Goal: Information Seeking & Learning: Learn about a topic

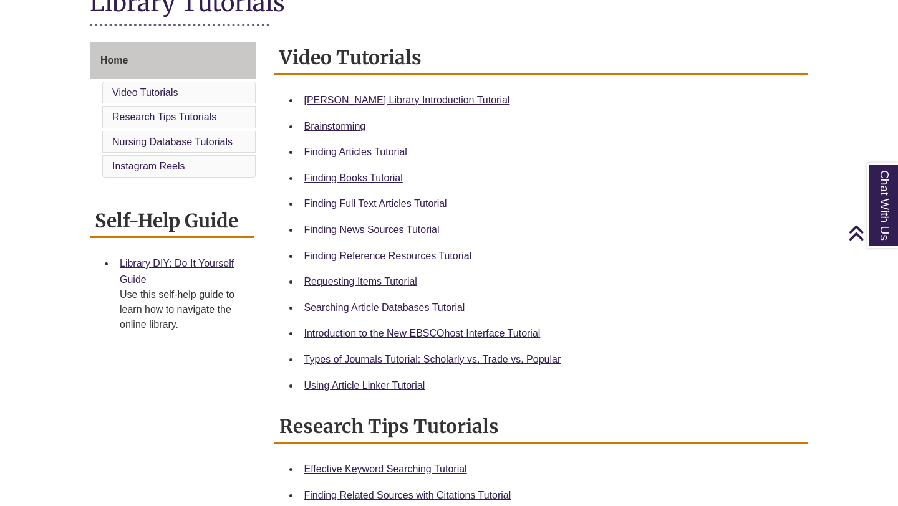
scroll to position [315, 0]
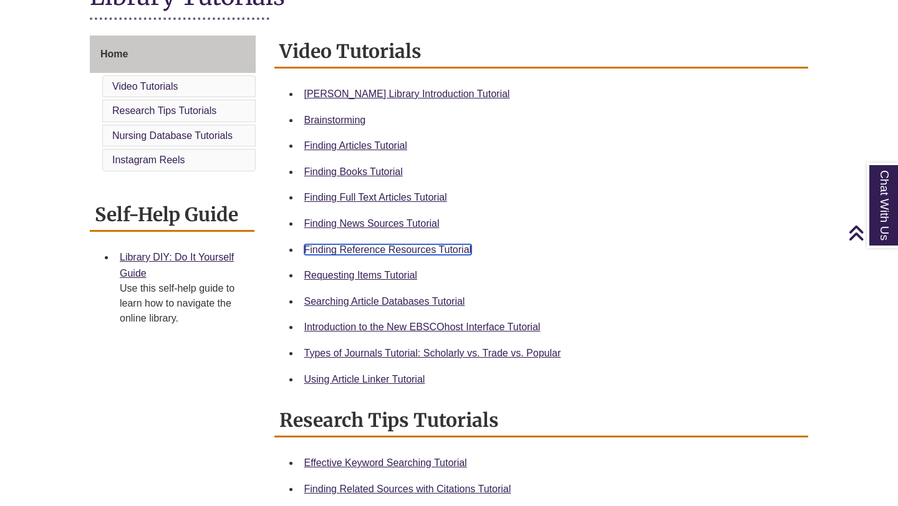
click at [383, 249] on link "Finding Reference Resources Tutorial" at bounding box center [388, 249] width 168 height 11
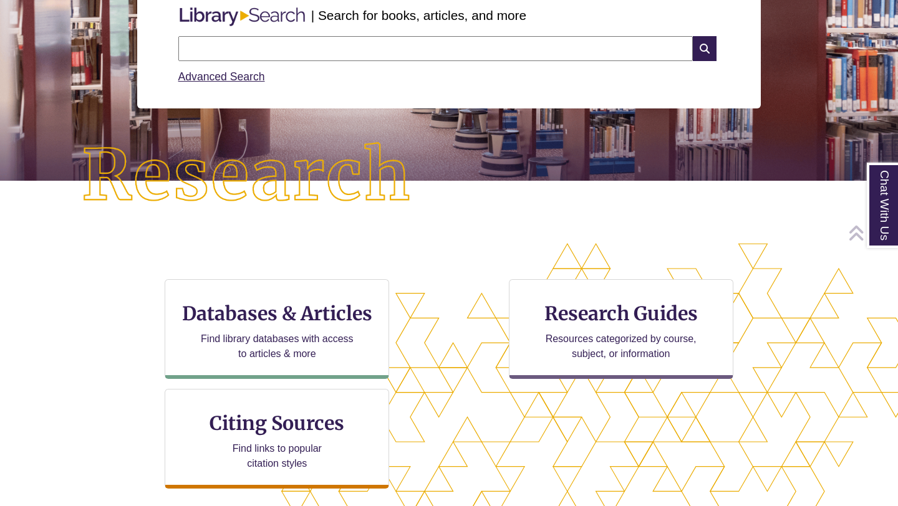
scroll to position [217, 0]
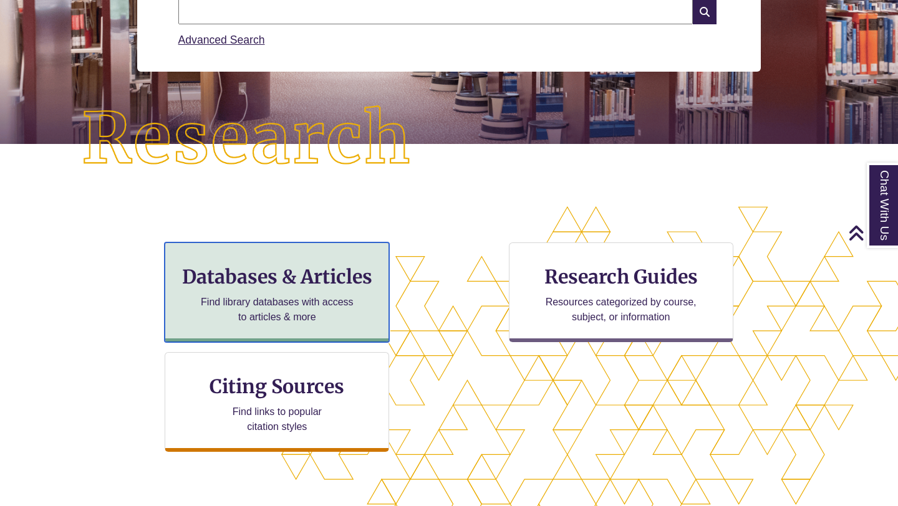
click at [261, 326] on div "Databases & Articles Find library databases with access to articles & more" at bounding box center [277, 292] width 224 height 100
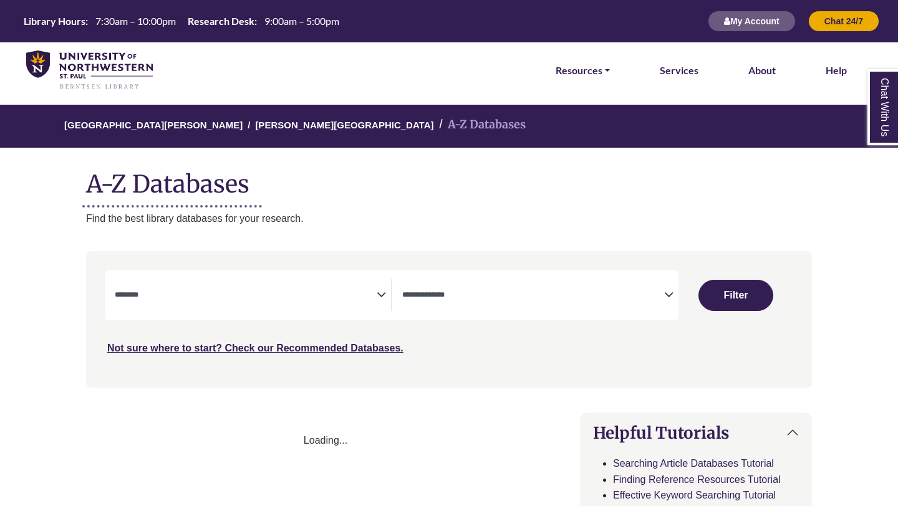
select select "Database Subject Filter"
select select "Database Types Filter"
select select "Database Subject Filter"
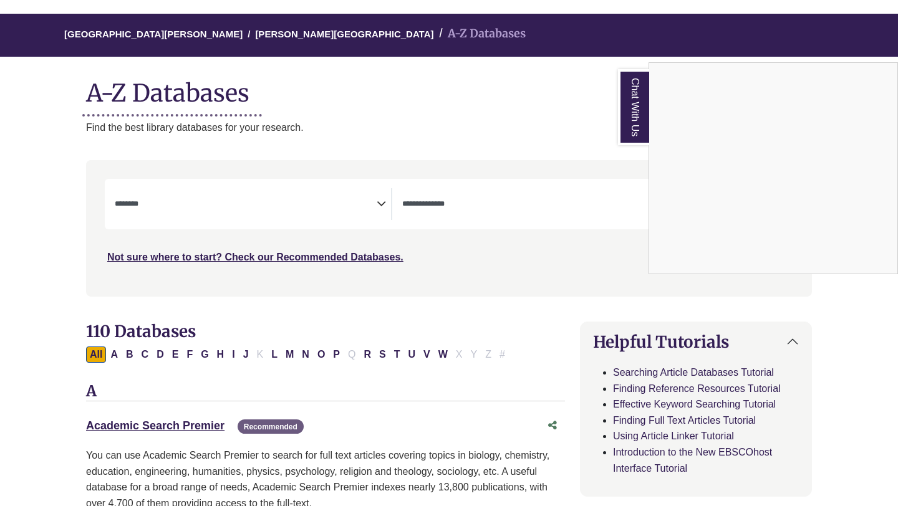
scroll to position [77, 0]
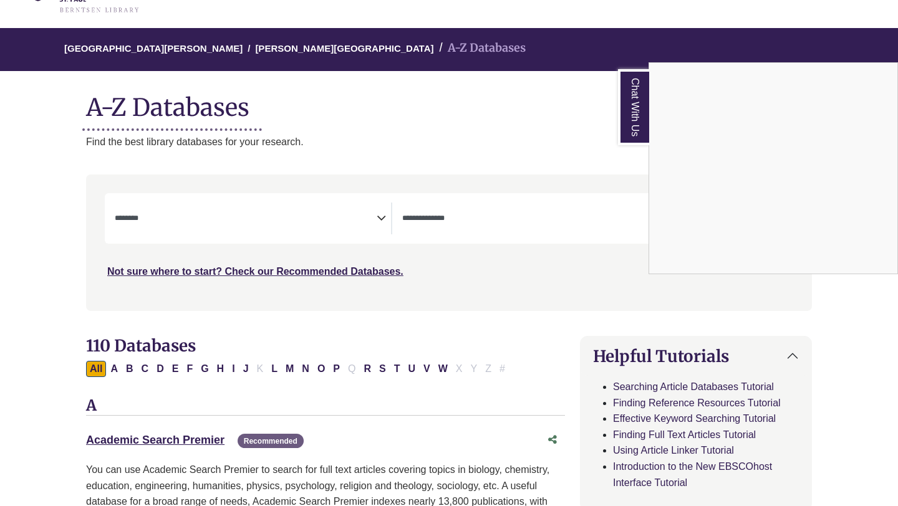
click at [514, 227] on div "Chat With Us" at bounding box center [449, 253] width 898 height 506
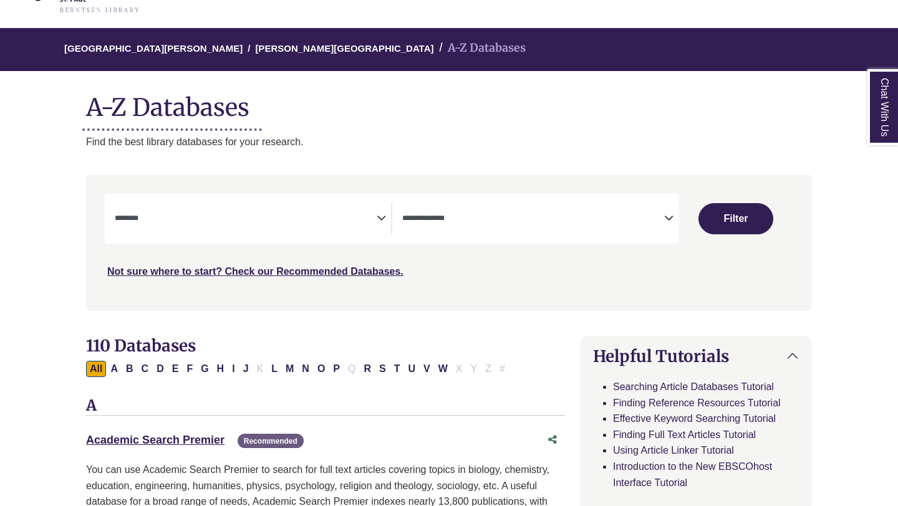
click at [672, 223] on icon "Search filters" at bounding box center [668, 216] width 9 height 19
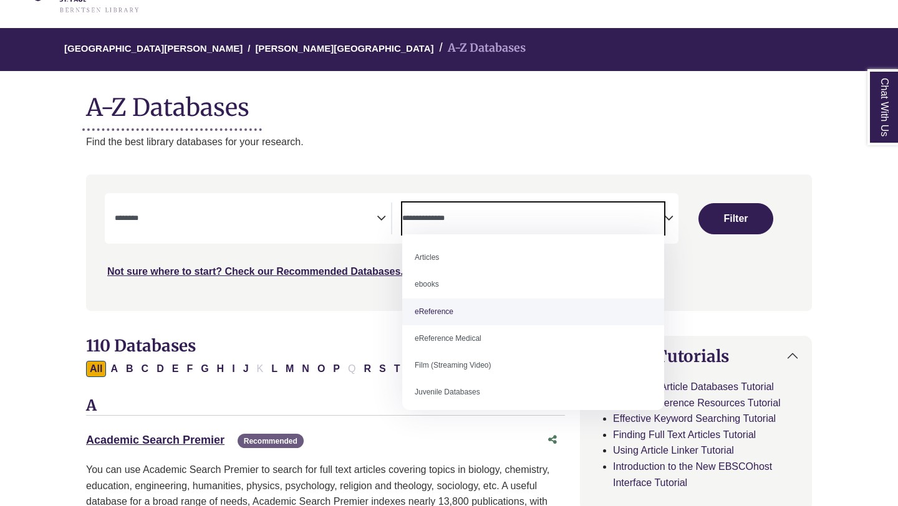
select select "*****"
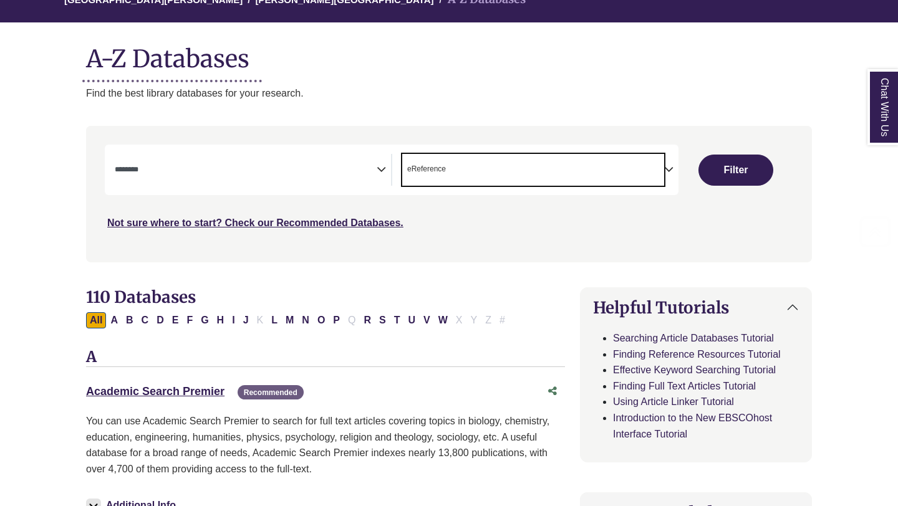
scroll to position [145, 0]
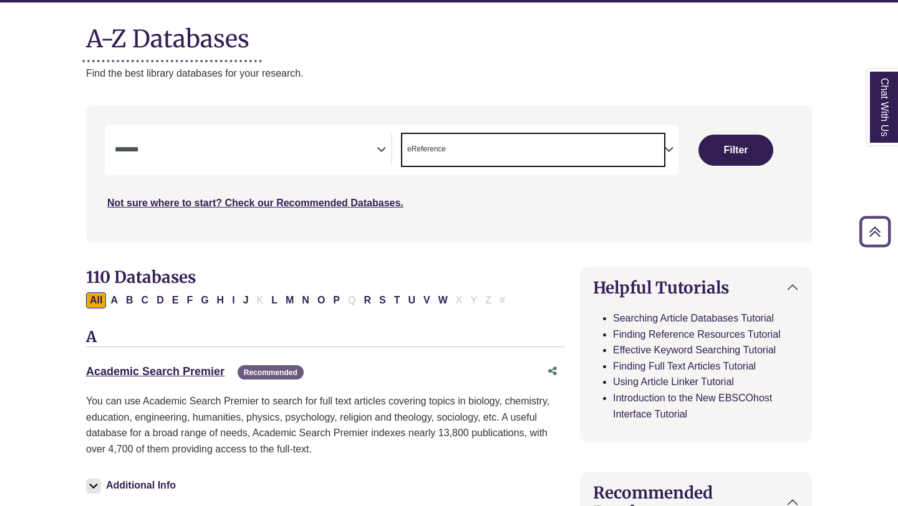
click at [335, 156] on span "Search filters" at bounding box center [246, 150] width 262 height 32
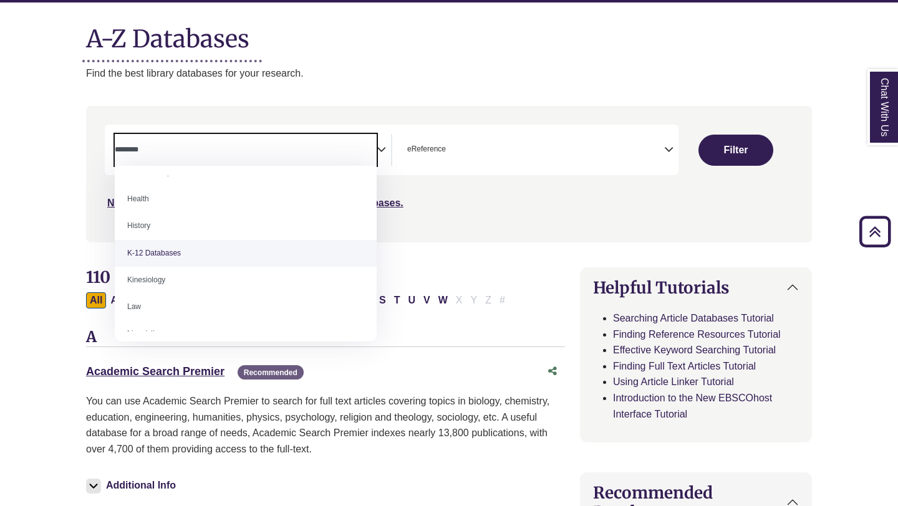
scroll to position [558, 0]
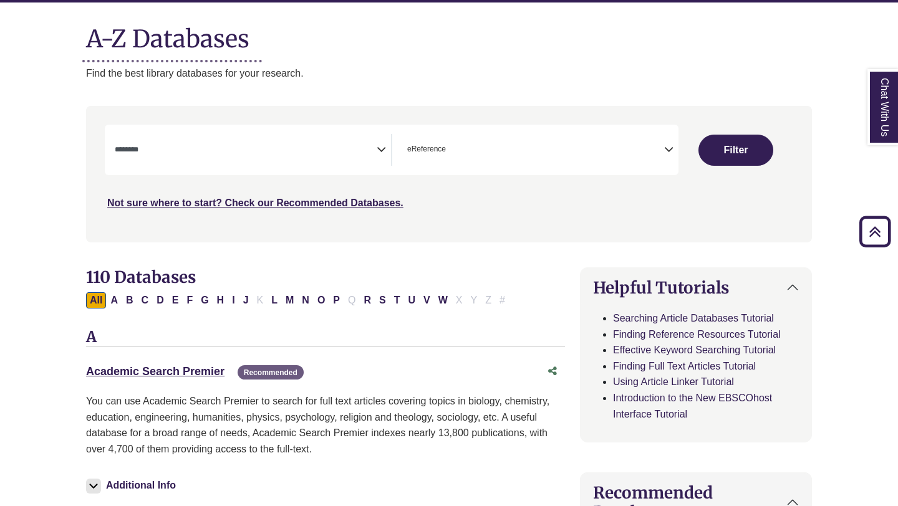
click at [558, 221] on div "Search filters" at bounding box center [448, 174] width 711 height 126
click at [737, 155] on button "Filter" at bounding box center [735, 150] width 75 height 31
select select "Database Subject Filter"
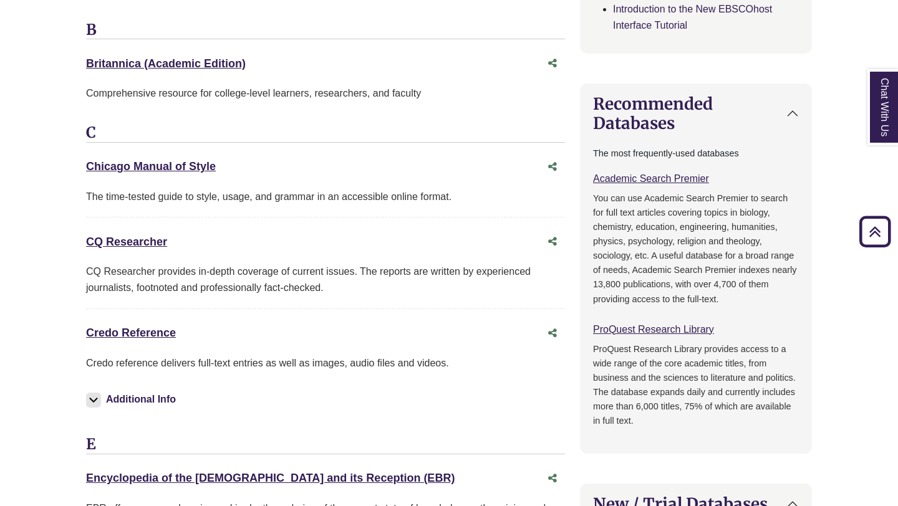
scroll to position [547, 0]
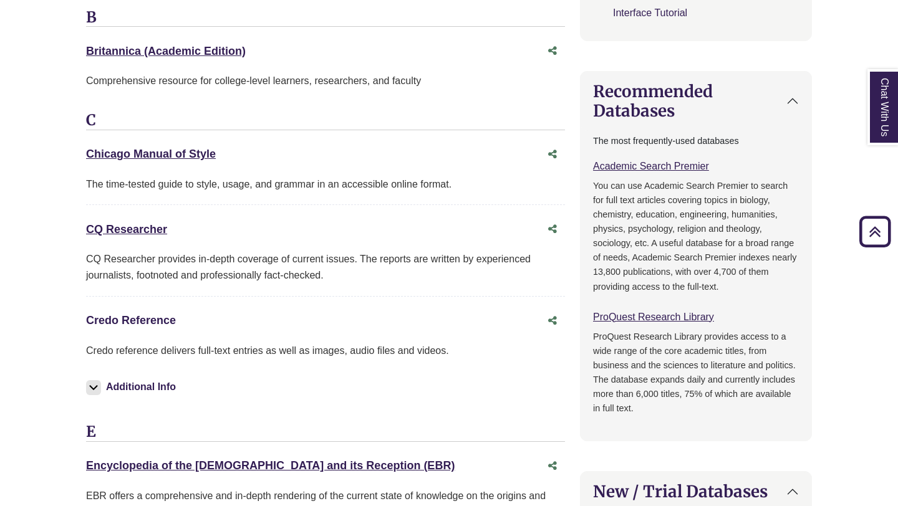
click at [153, 319] on link "Credo Reference This link opens in a new window" at bounding box center [131, 320] width 90 height 12
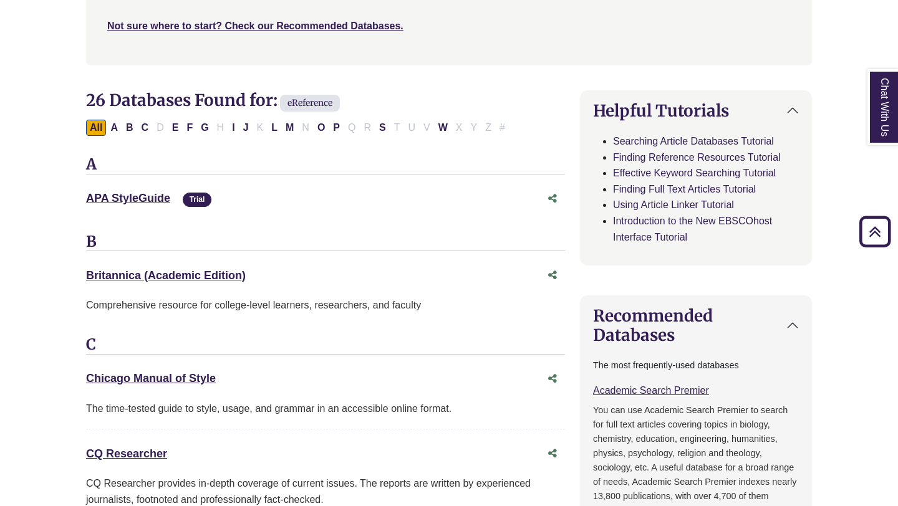
scroll to position [363, 0]
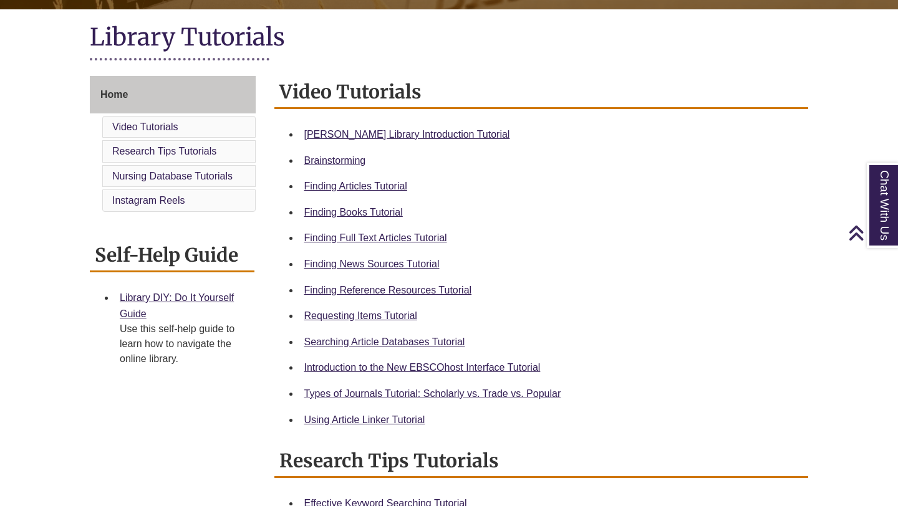
scroll to position [276, 0]
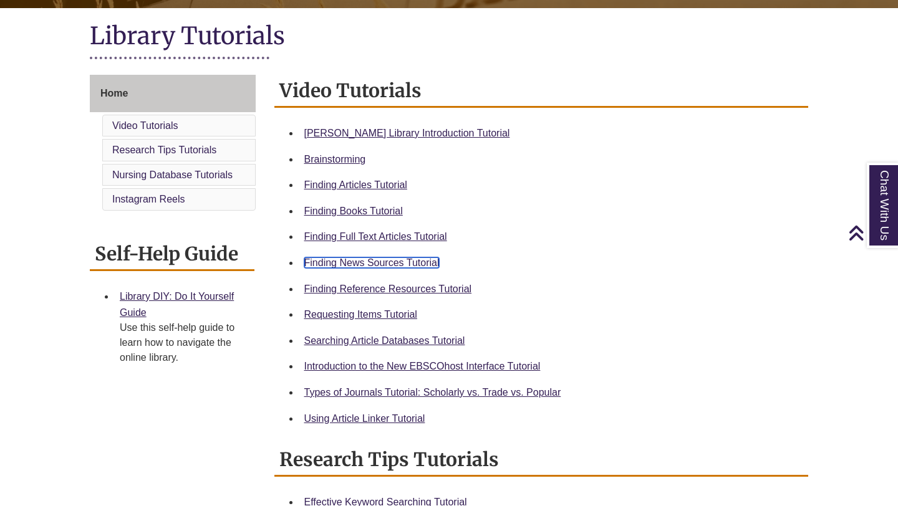
click at [422, 261] on link "Finding News Sources Tutorial" at bounding box center [371, 262] width 135 height 11
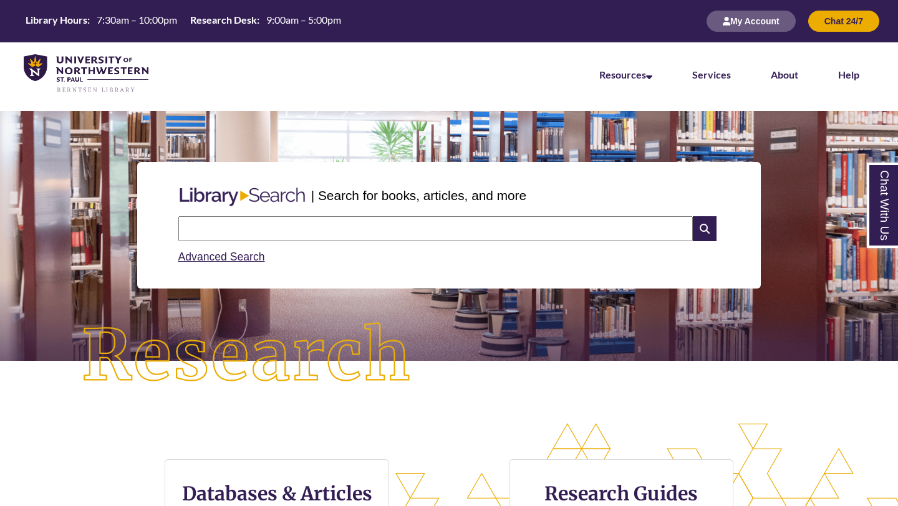
click at [527, 224] on input "text" at bounding box center [435, 228] width 514 height 25
type input "**********"
